Goal: Transaction & Acquisition: Subscribe to service/newsletter

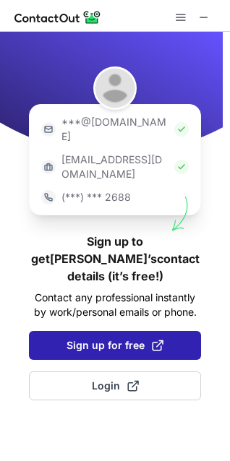
click at [95, 331] on button "Sign up for free" at bounding box center [115, 345] width 172 height 29
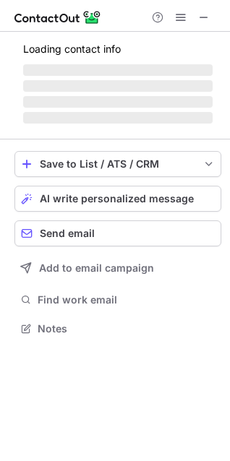
scroll to position [318, 230]
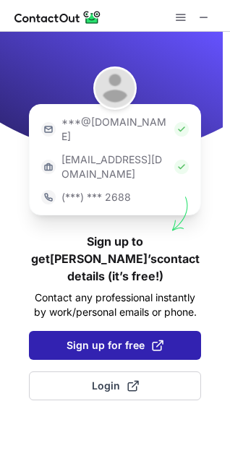
click at [112, 339] on span "Sign up for free" at bounding box center [115, 346] width 97 height 14
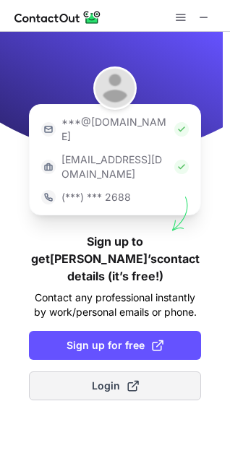
click at [115, 379] on span "Login" at bounding box center [115, 386] width 47 height 14
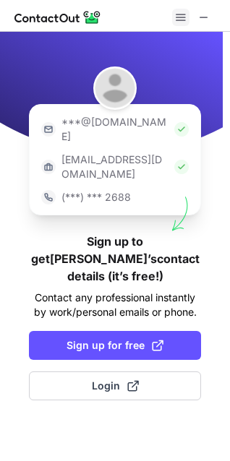
click at [183, 20] on span at bounding box center [181, 18] width 12 height 12
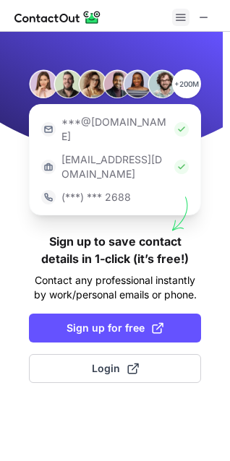
click at [183, 20] on span at bounding box center [181, 18] width 12 height 12
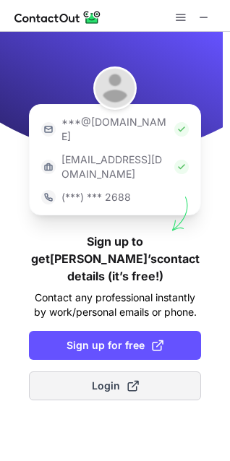
click at [121, 379] on span "Login" at bounding box center [115, 386] width 47 height 14
